Goal: Task Accomplishment & Management: Manage account settings

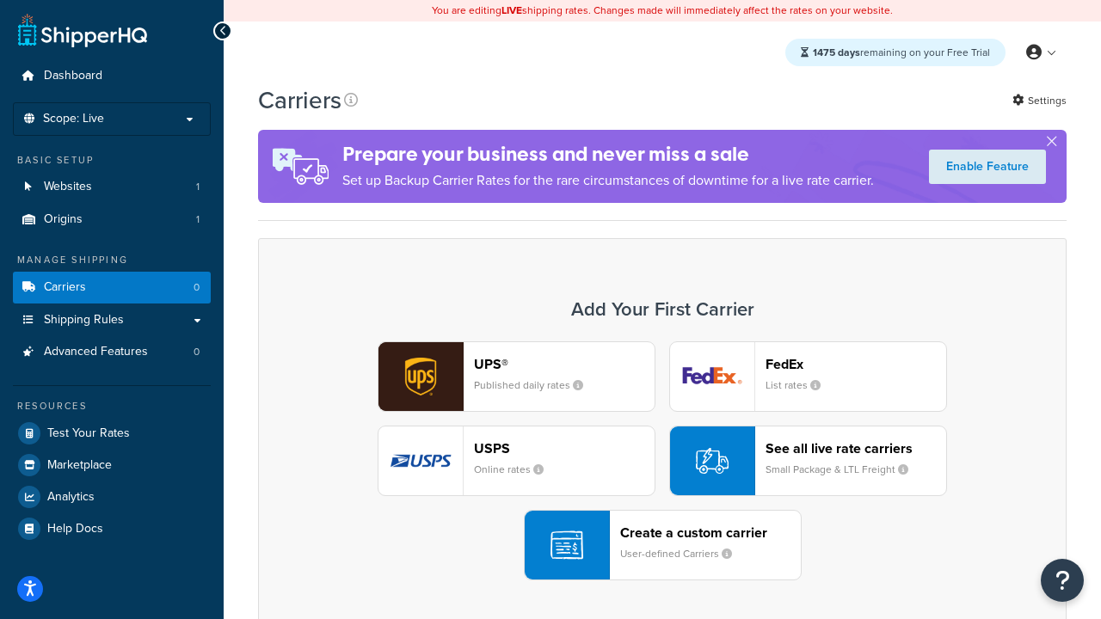
click at [662, 462] on div "UPS® Published daily rates FedEx List rates USPS Online rates See all live rate…" at bounding box center [662, 461] width 772 height 239
click at [856, 365] on header "FedEx" at bounding box center [856, 364] width 181 height 16
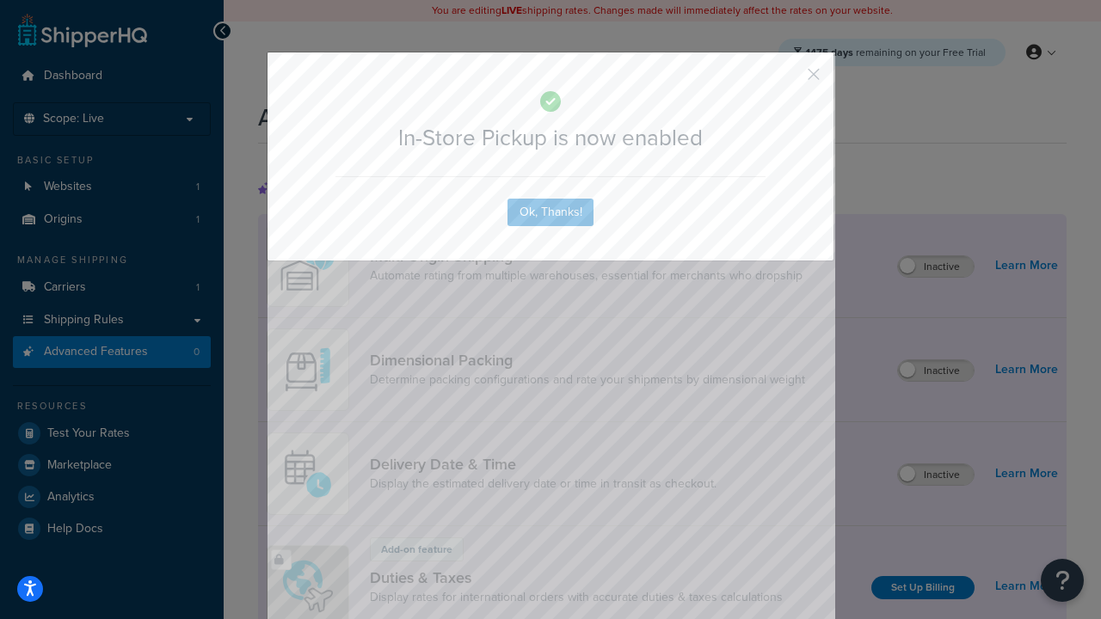
scroll to position [559, 0]
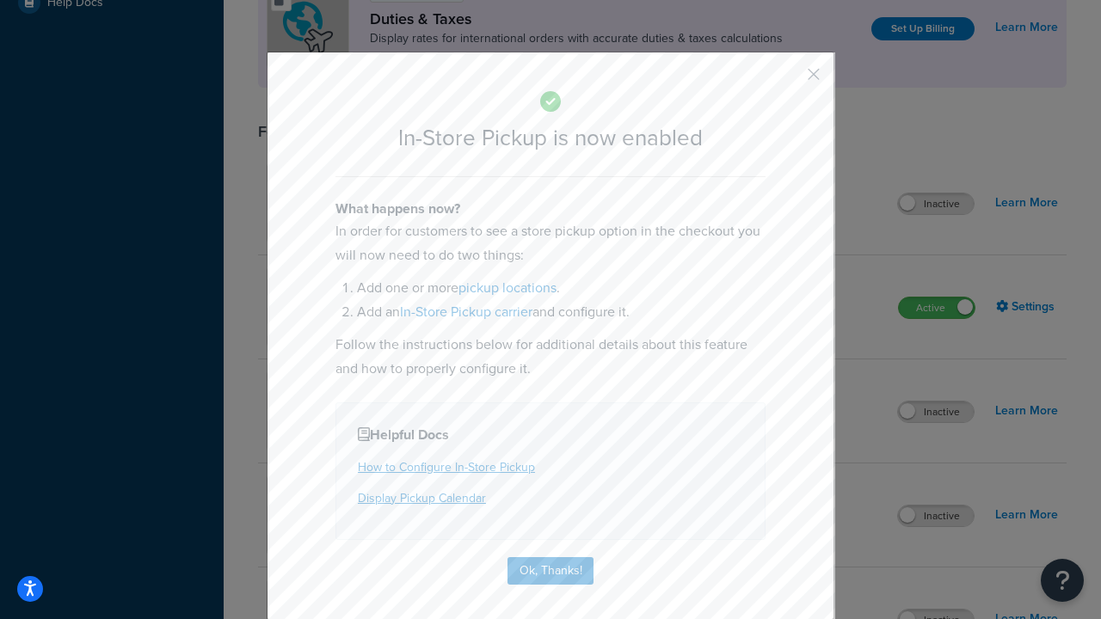
click at [788, 80] on button "button" at bounding box center [788, 80] width 4 height 4
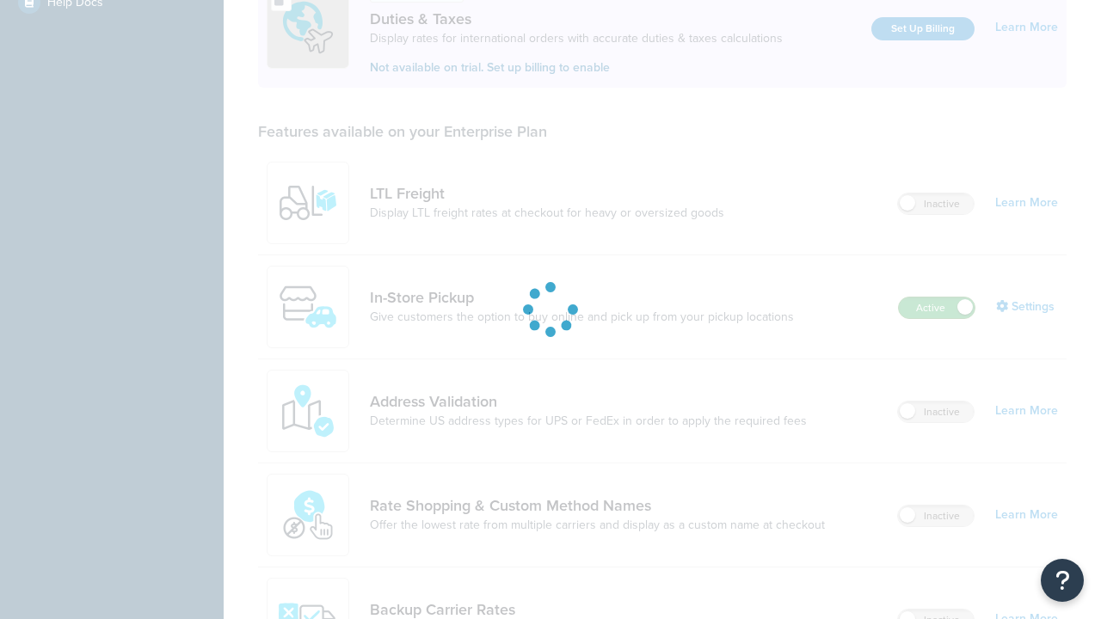
click at [937, 298] on label "Active" at bounding box center [937, 308] width 76 height 21
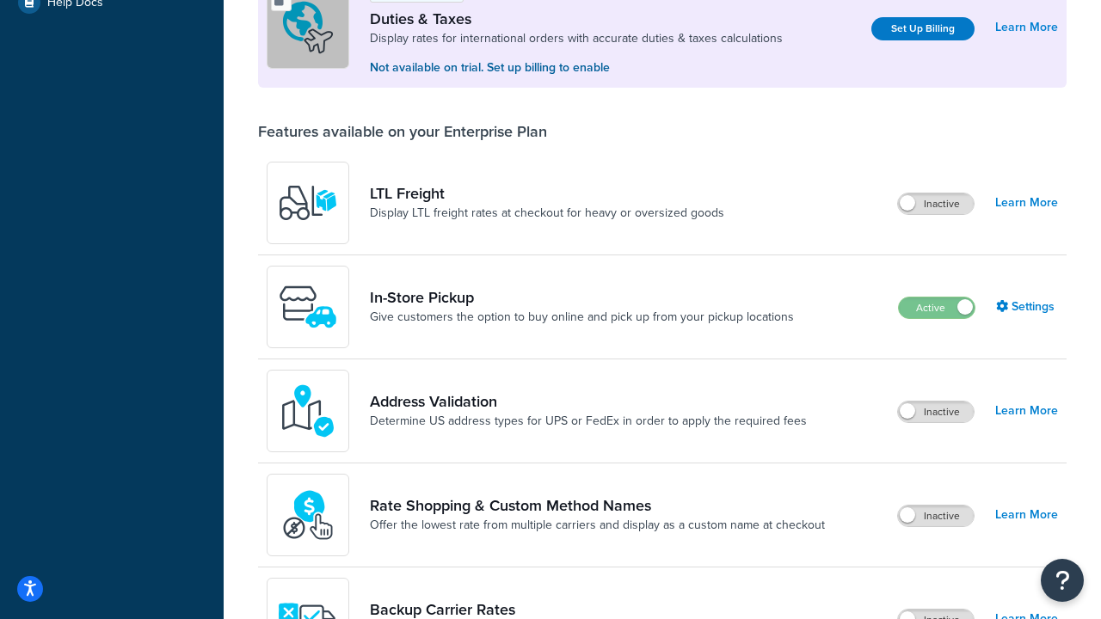
scroll to position [859, 0]
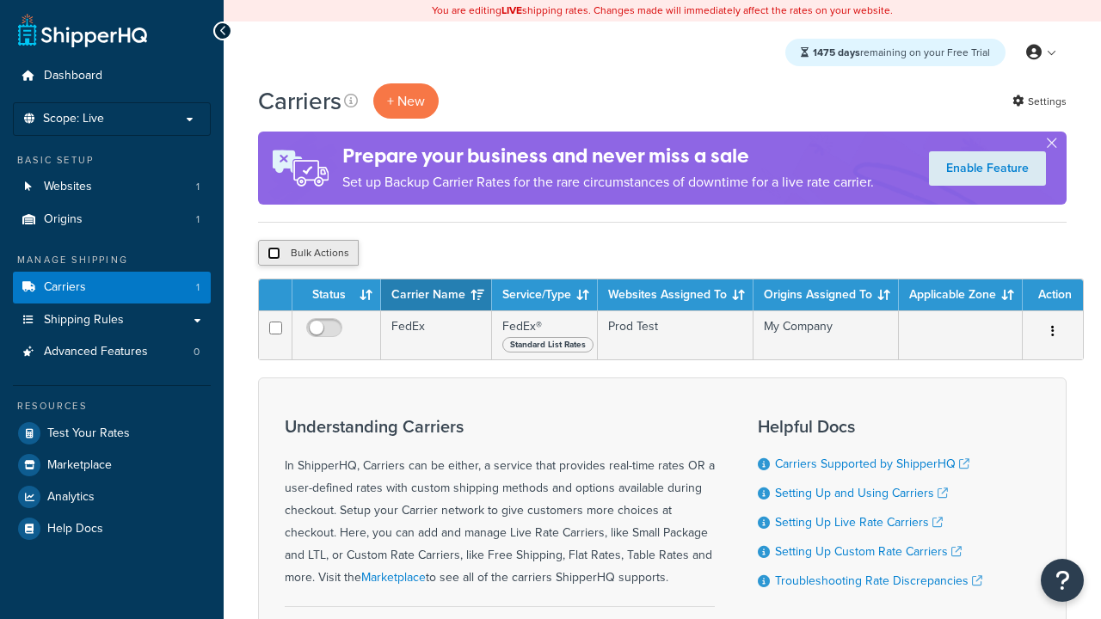
click at [274, 255] on input "checkbox" at bounding box center [274, 253] width 13 height 13
checkbox input "true"
click at [0, 0] on button "Delete" at bounding box center [0, 0] width 0 height 0
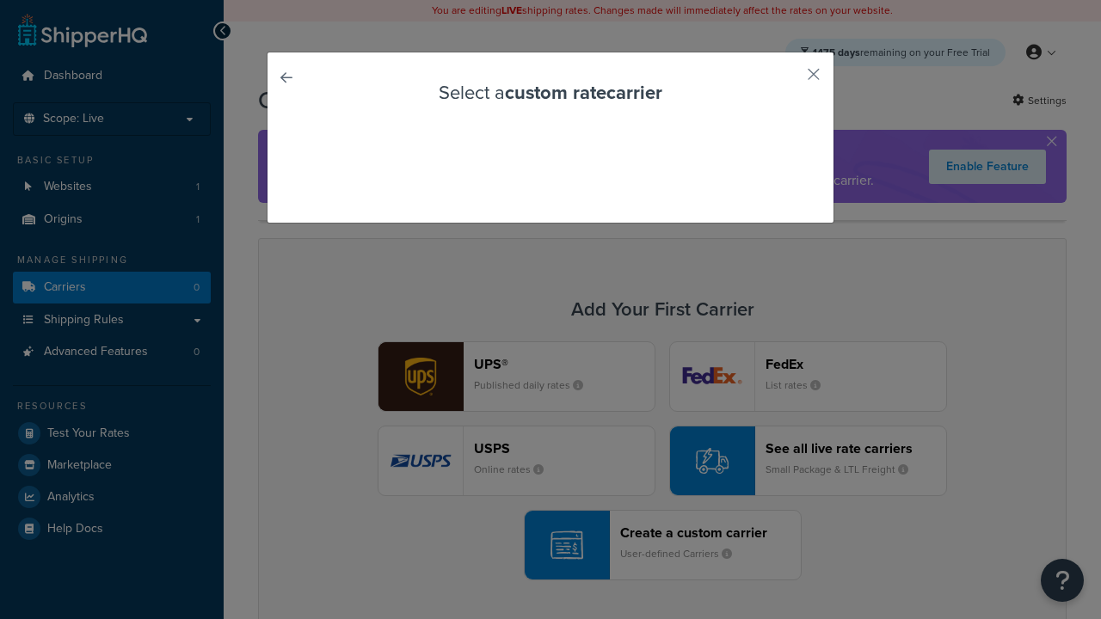
scroll to position [152, 0]
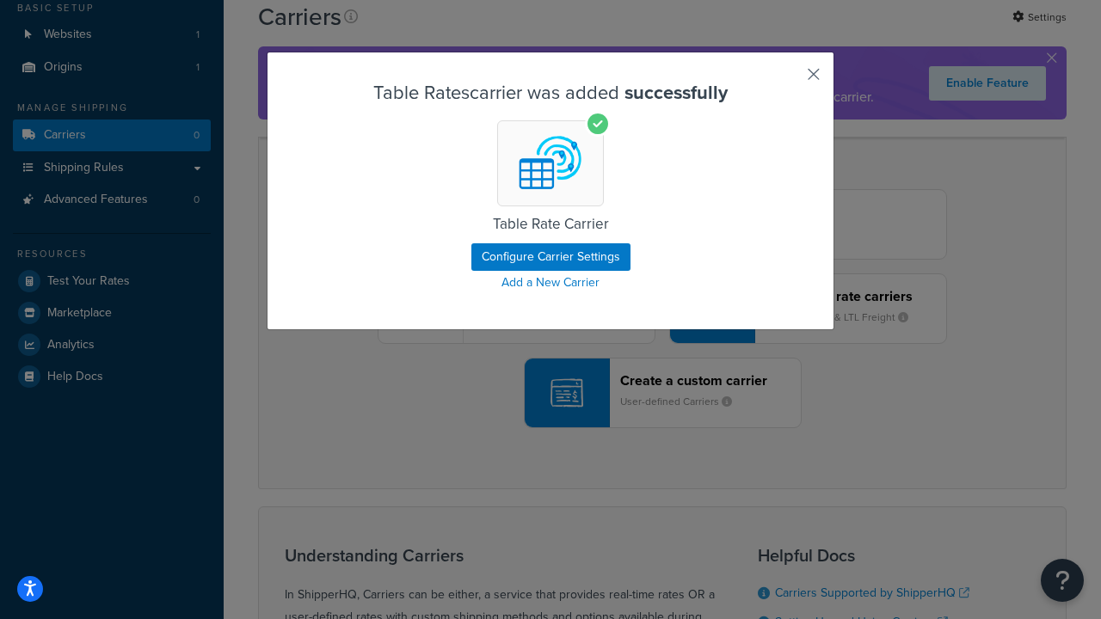
click at [788, 80] on button "button" at bounding box center [788, 80] width 4 height 4
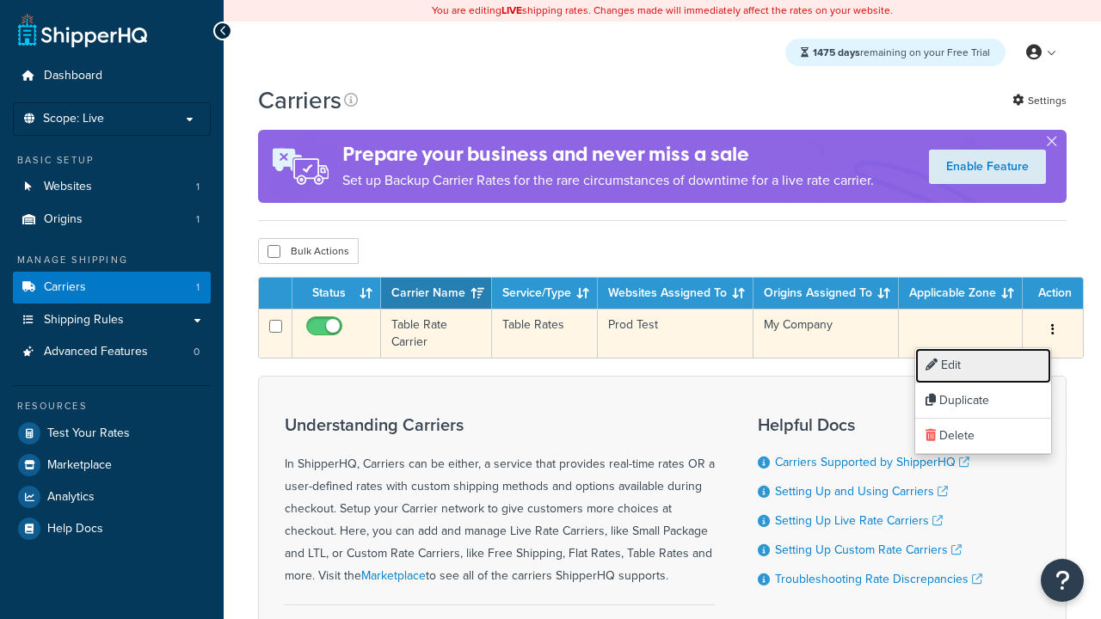
click at [983, 366] on link "Edit" at bounding box center [983, 365] width 136 height 35
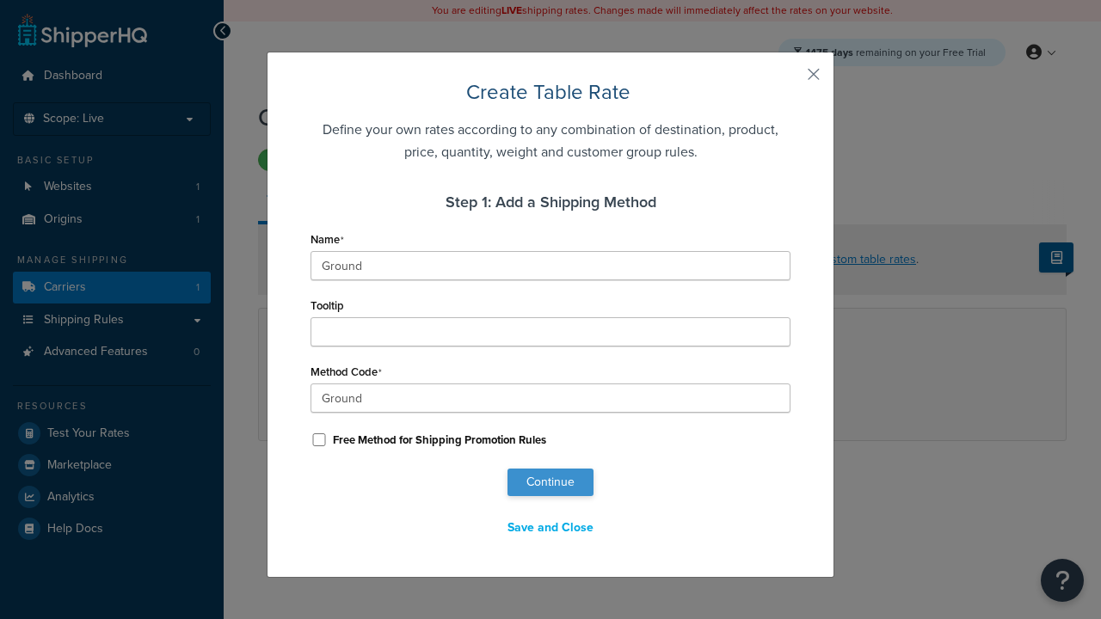
type input "Ground"
click at [551, 483] on button "Continue" at bounding box center [551, 483] width 86 height 28
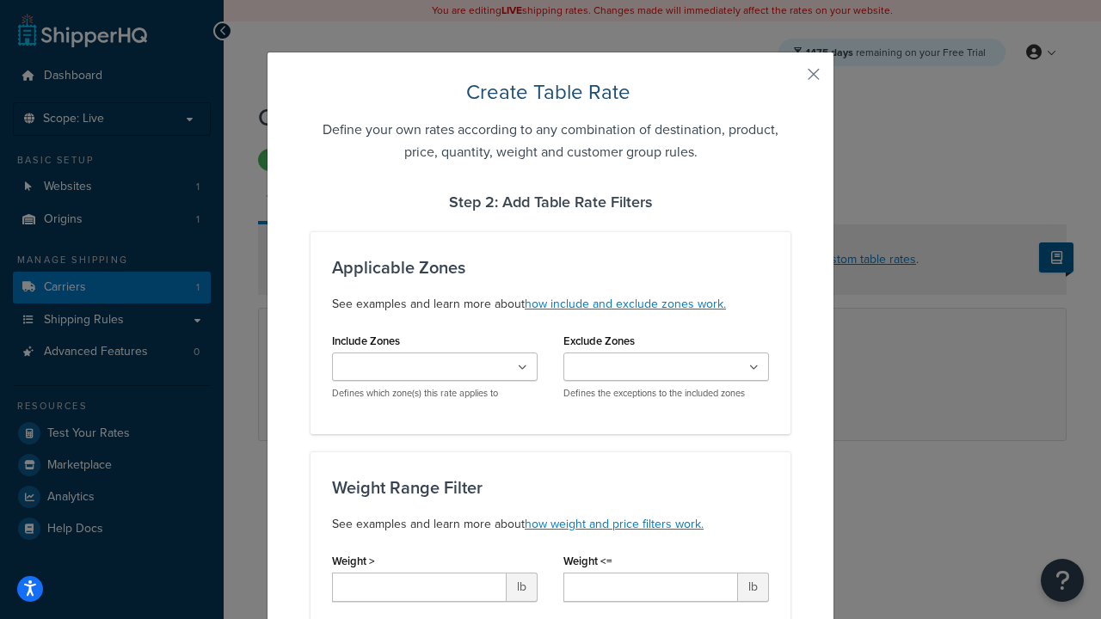
type input "10"
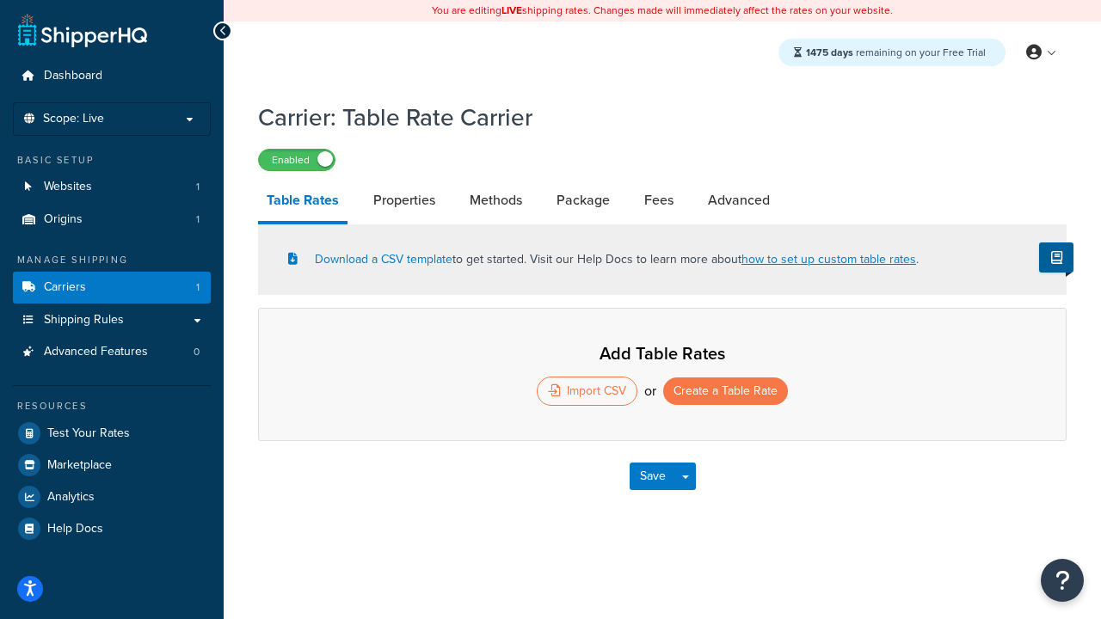
select select "25"
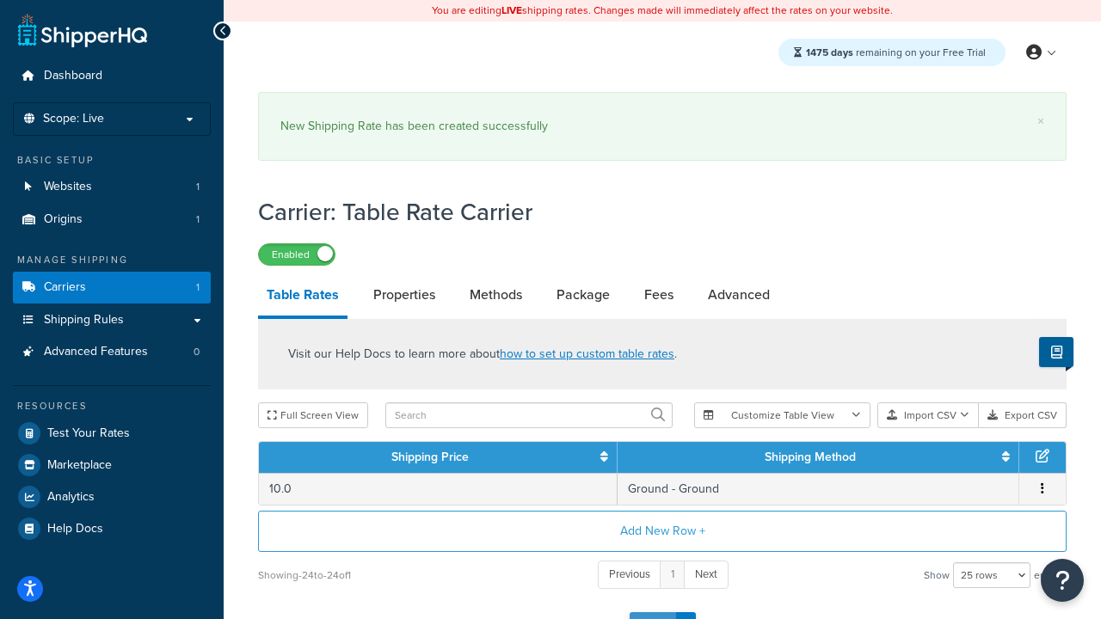
click at [652, 612] on button "Save" at bounding box center [653, 626] width 46 height 28
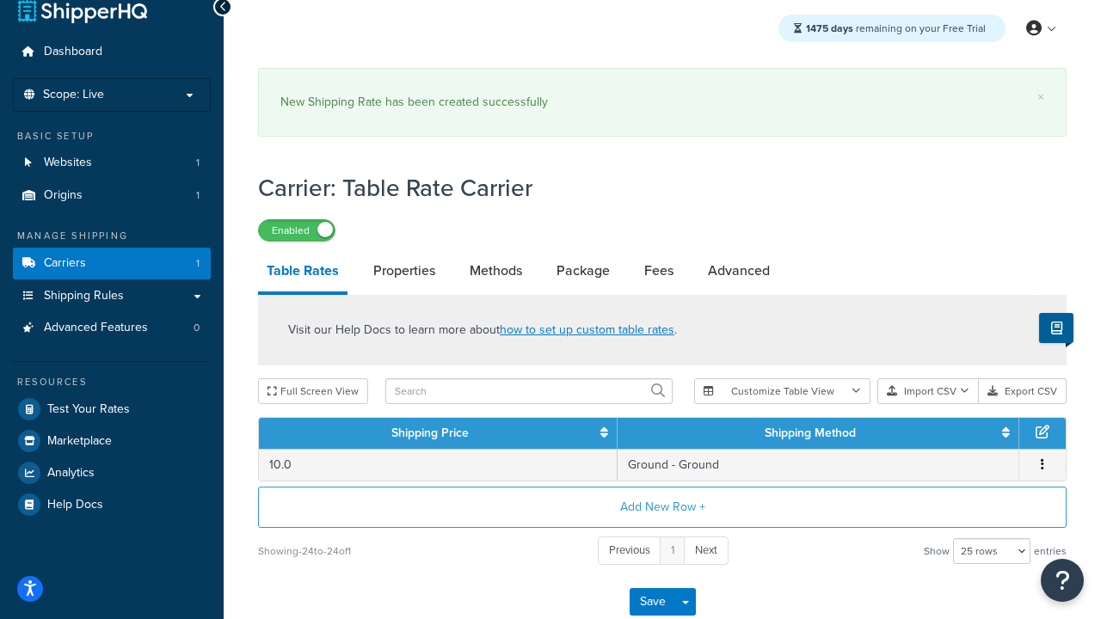
scroll to position [0, 0]
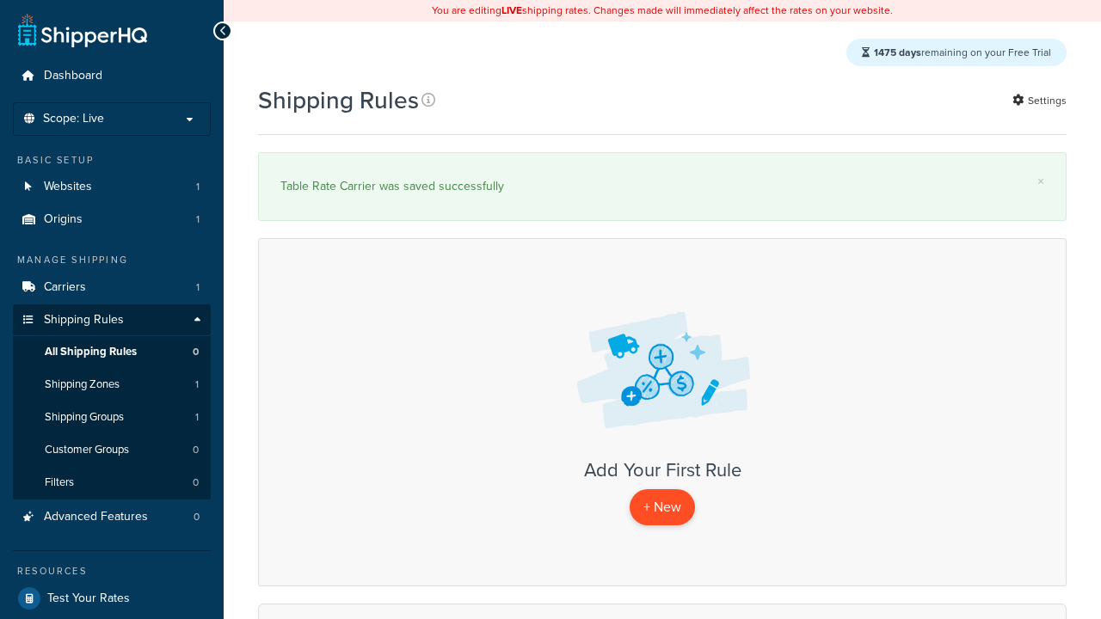
click at [662, 525] on p "+ New" at bounding box center [662, 506] width 65 height 35
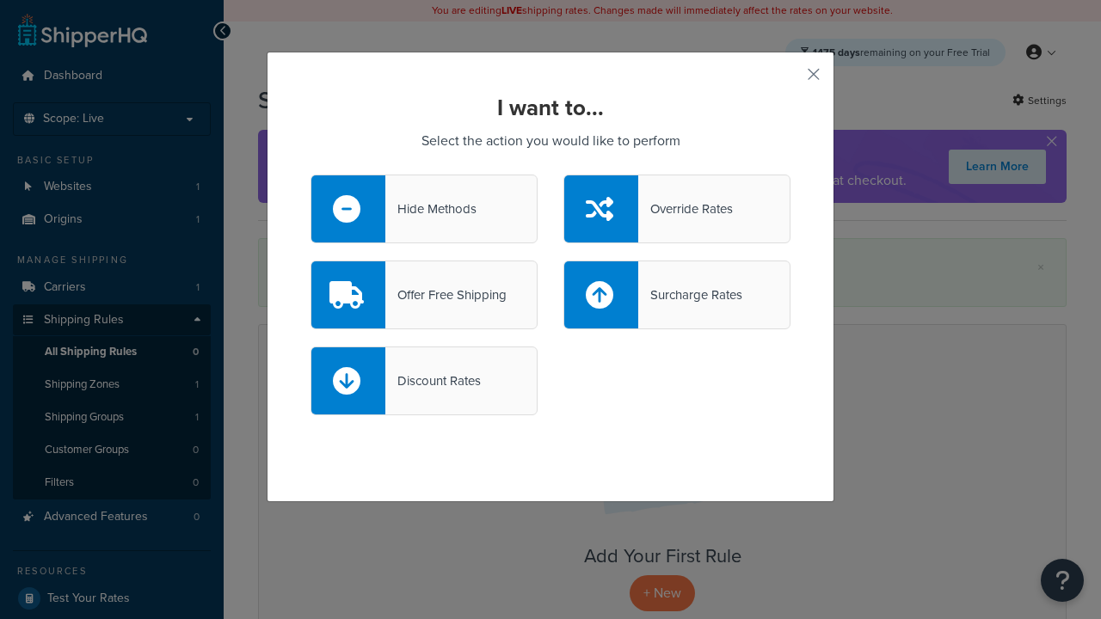
click at [424, 295] on div "Offer Free Shipping" at bounding box center [445, 295] width 121 height 24
click at [0, 0] on input "Offer Free Shipping" at bounding box center [0, 0] width 0 height 0
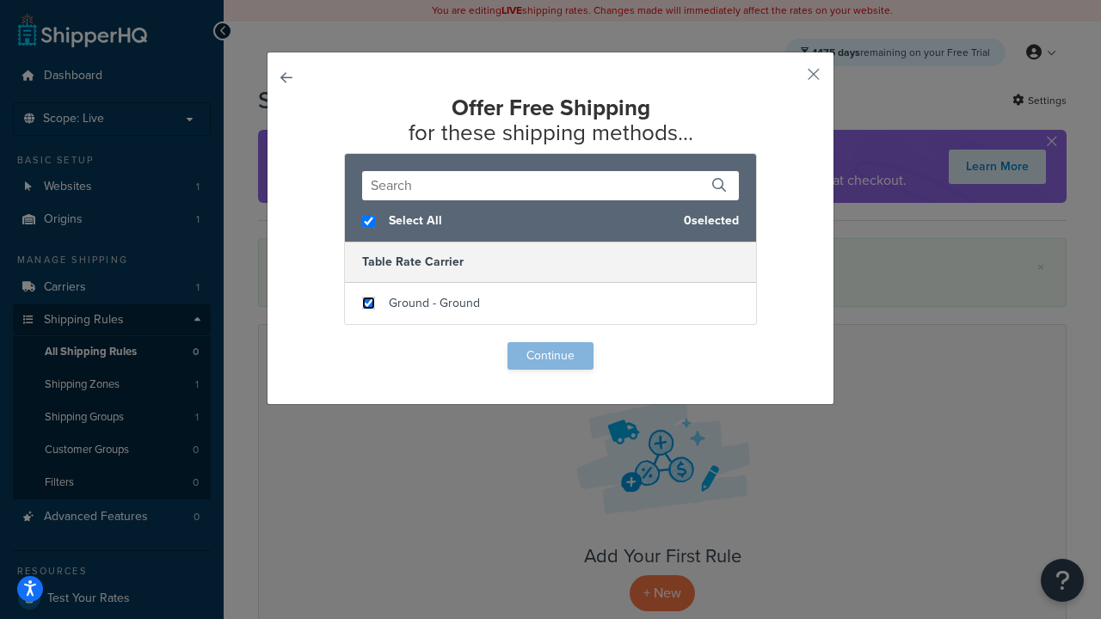
click at [368, 304] on input "checkbox" at bounding box center [368, 303] width 13 height 13
checkbox input "true"
click at [551, 356] on button "Continue" at bounding box center [551, 356] width 86 height 28
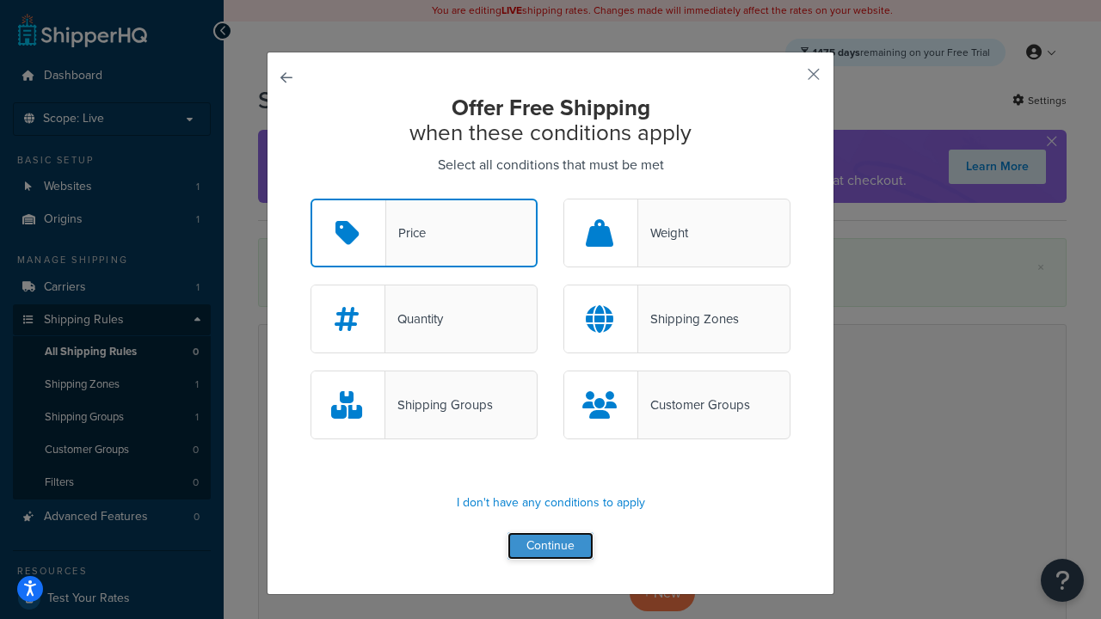
click at [551, 547] on button "Continue" at bounding box center [551, 546] width 86 height 28
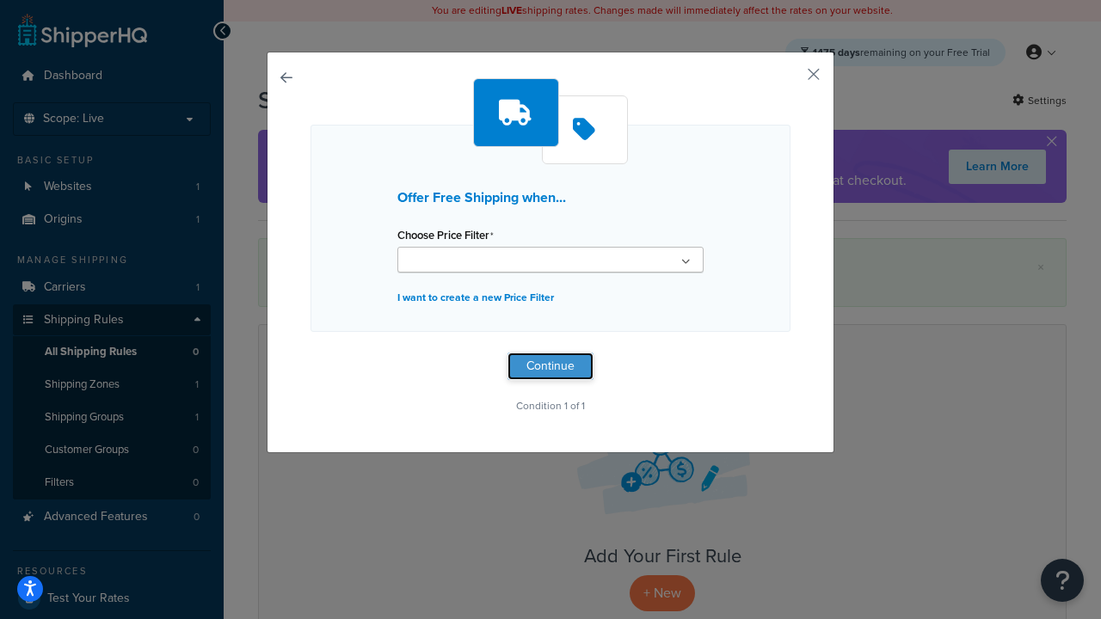
click at [551, 366] on button "Continue" at bounding box center [551, 367] width 86 height 28
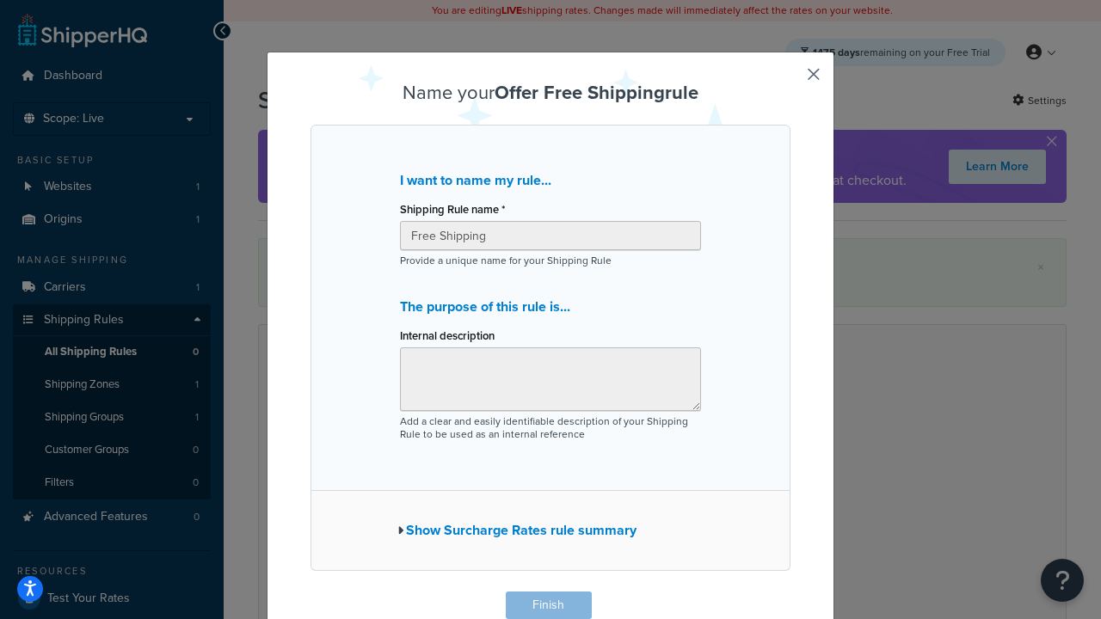
scroll to position [2, 0]
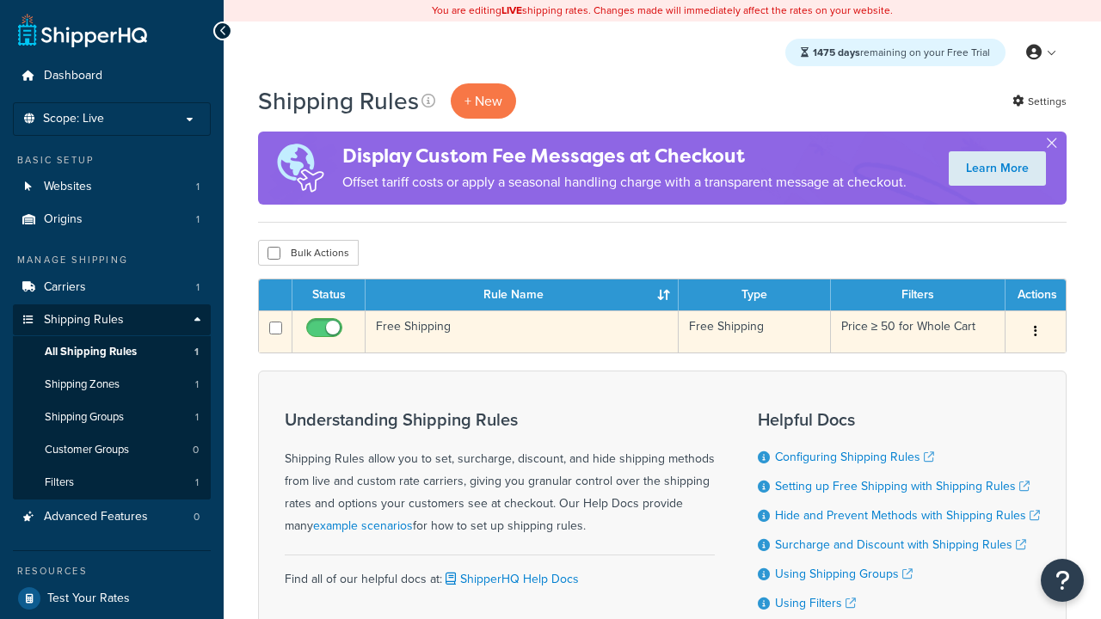
click at [326, 334] on input "checkbox" at bounding box center [326, 333] width 47 height 22
checkbox input "false"
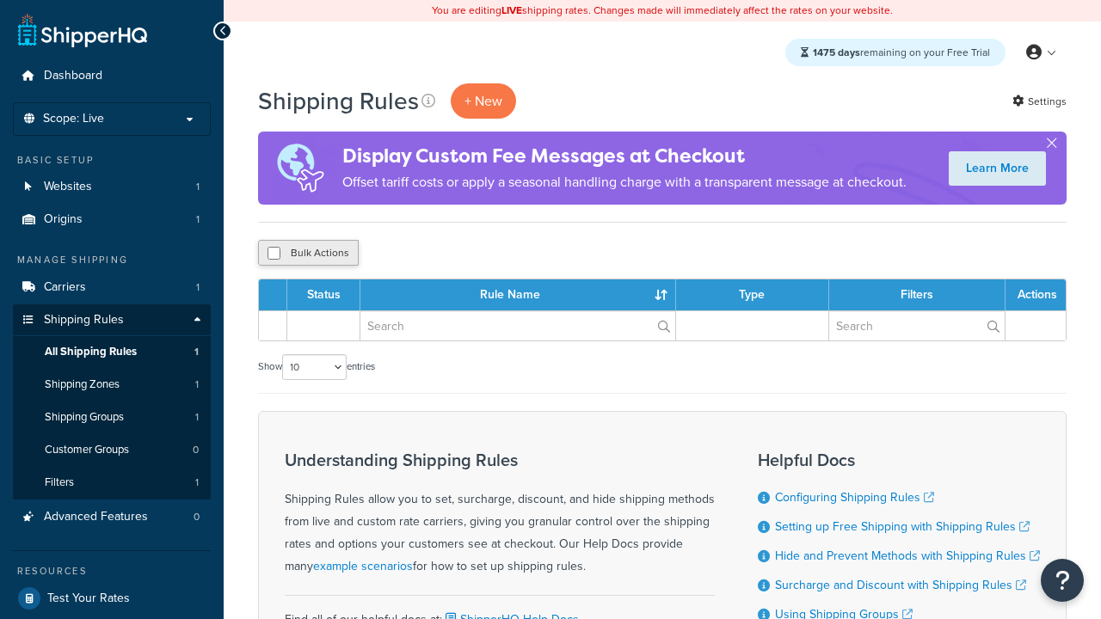
click at [308, 255] on button "Bulk Actions" at bounding box center [308, 253] width 101 height 26
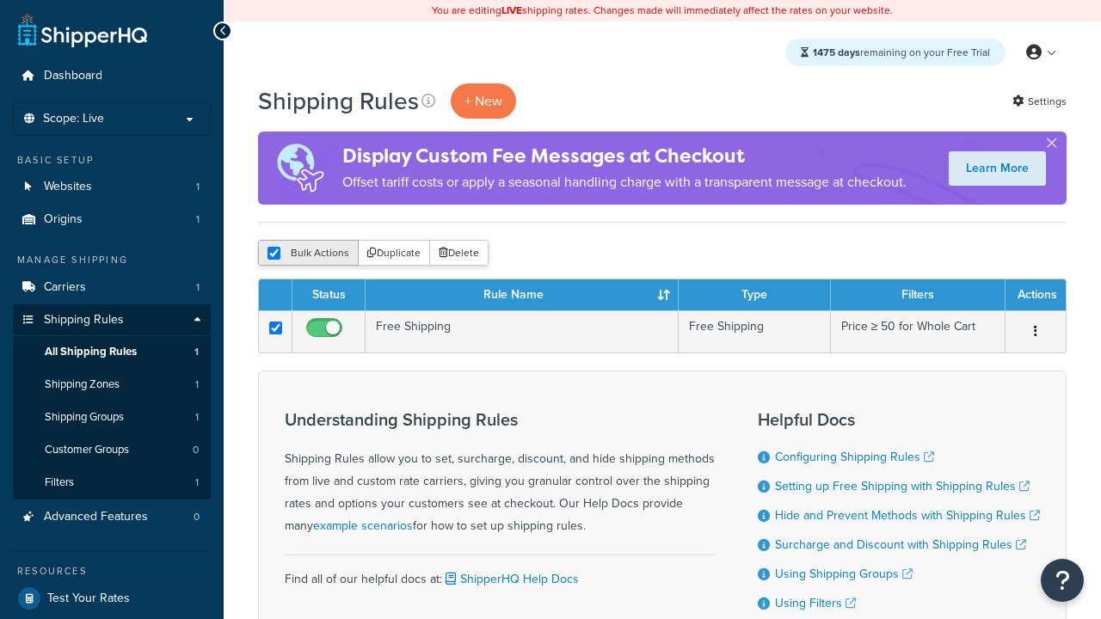
checkbox input "true"
click at [463, 255] on button "Delete" at bounding box center [458, 253] width 59 height 26
